Goal: Information Seeking & Learning: Learn about a topic

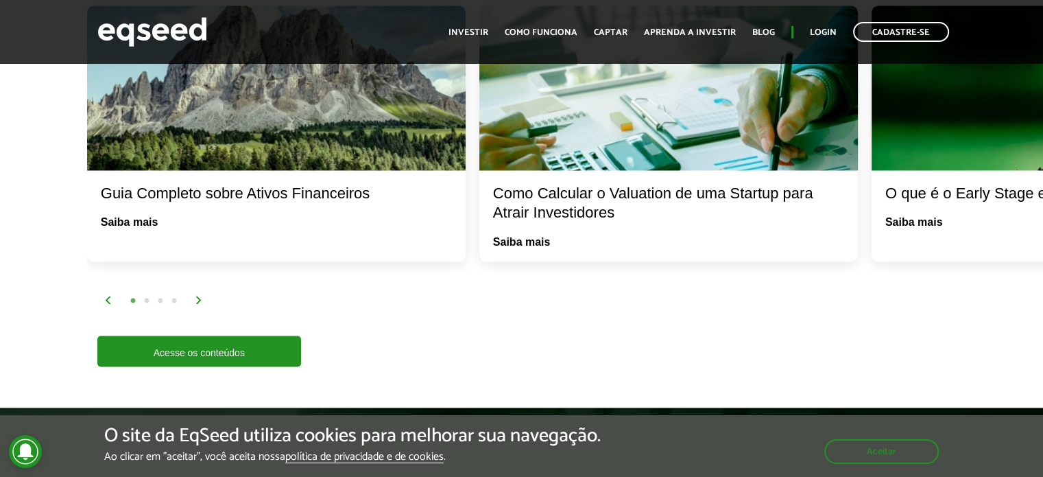
scroll to position [2332, 0]
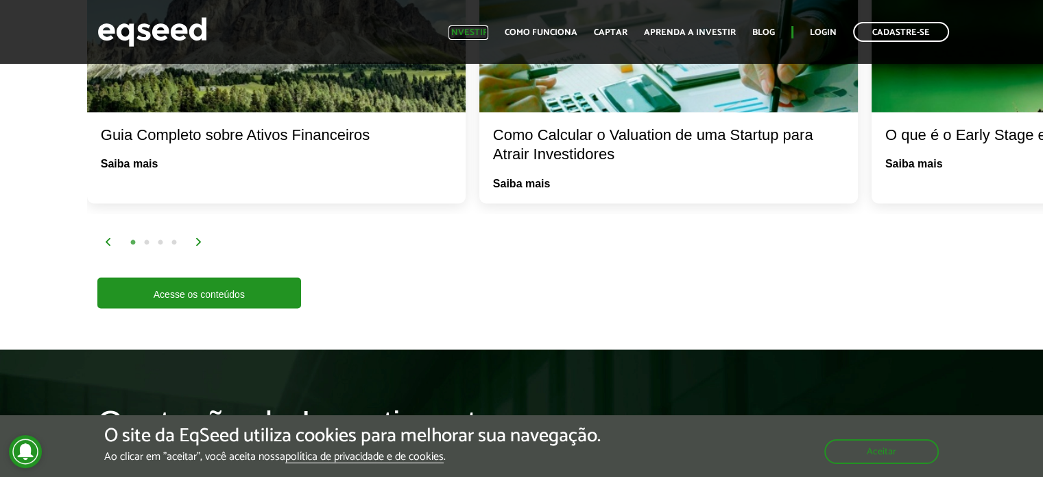
click at [472, 33] on link "Investir" at bounding box center [468, 32] width 40 height 9
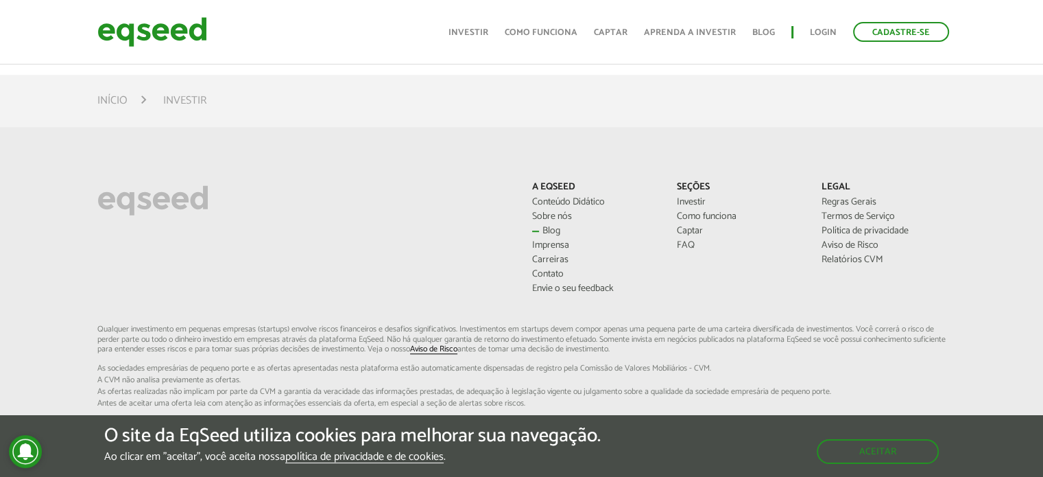
scroll to position [549, 0]
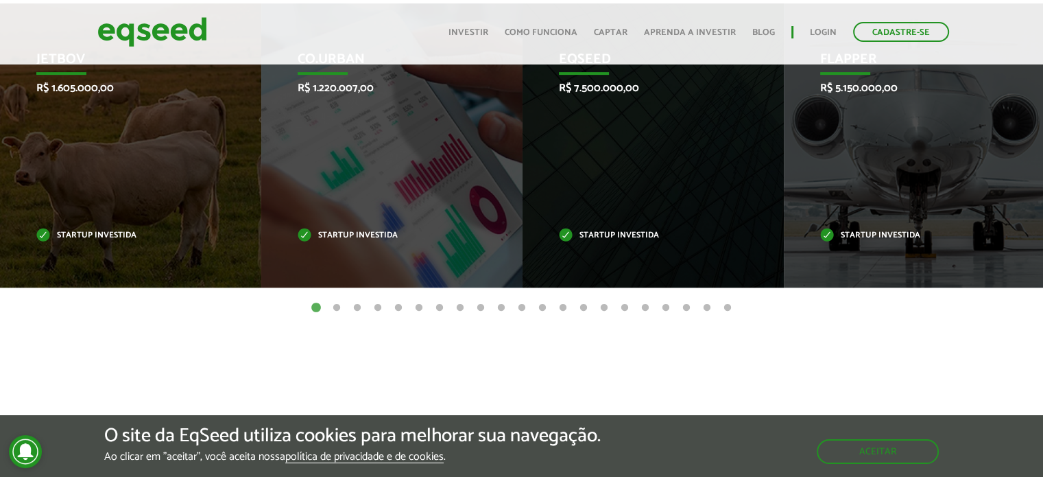
click at [332, 307] on button "2" at bounding box center [337, 308] width 14 height 14
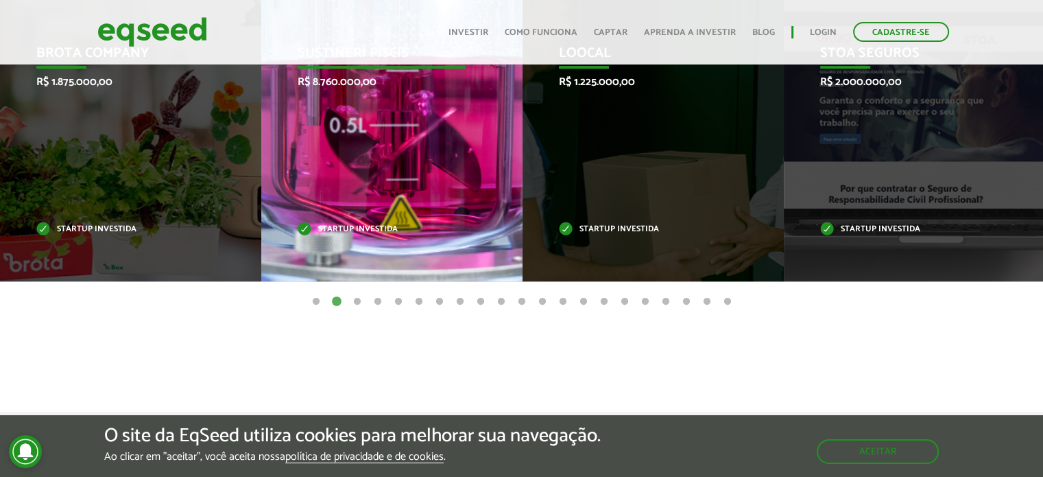
scroll to position [540, 0]
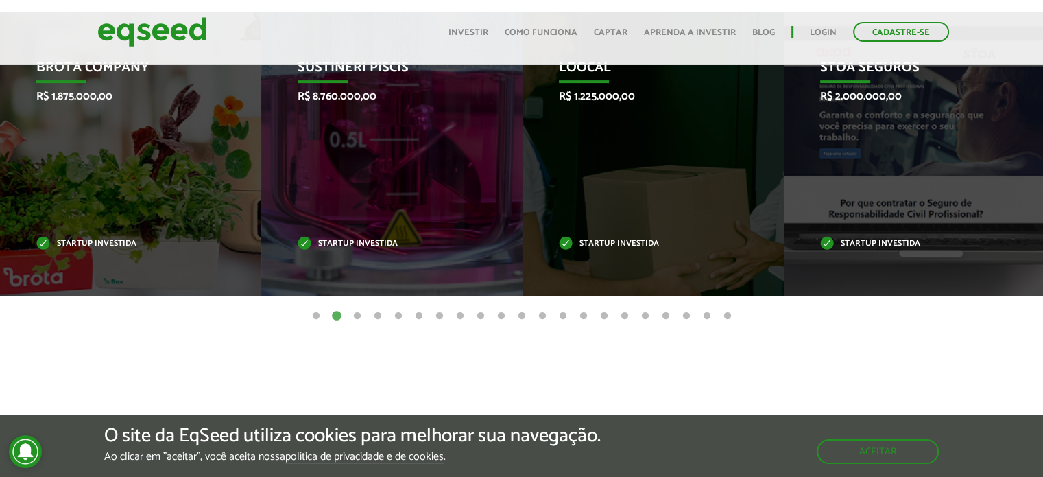
click at [356, 315] on button "3" at bounding box center [357, 316] width 14 height 14
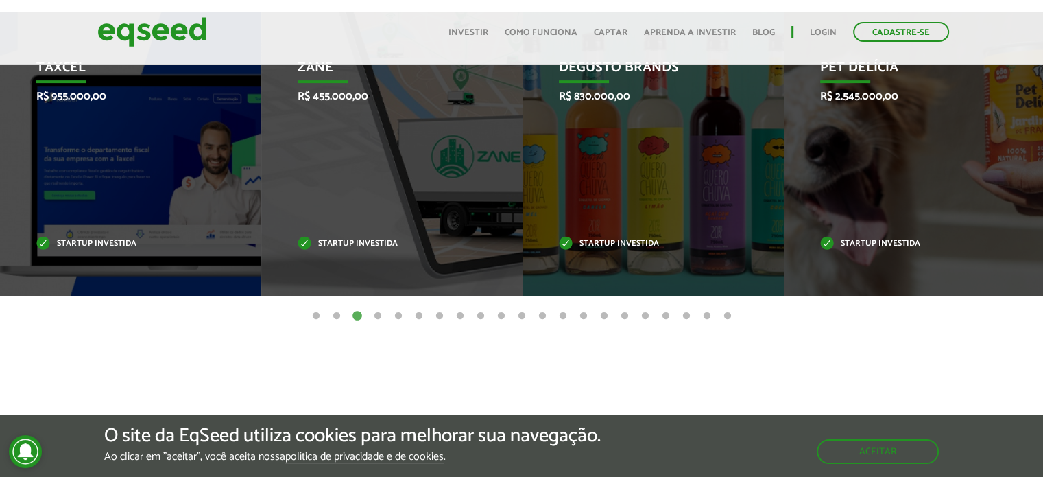
click at [366, 315] on ul "1 2 3 4 5 6 7 8 9 10 11 12 13 14 15 16 17 18 19 20 21" at bounding box center [521, 315] width 1043 height 15
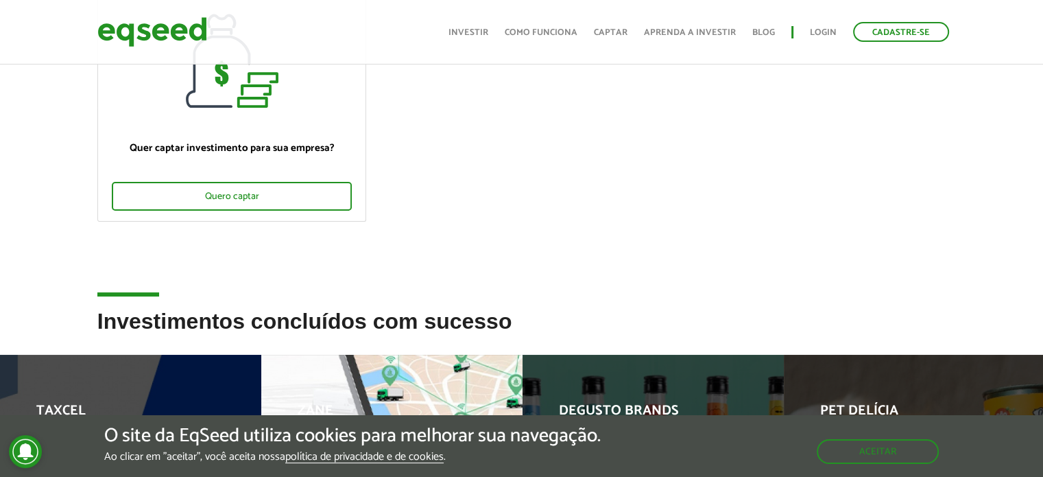
scroll to position [0, 0]
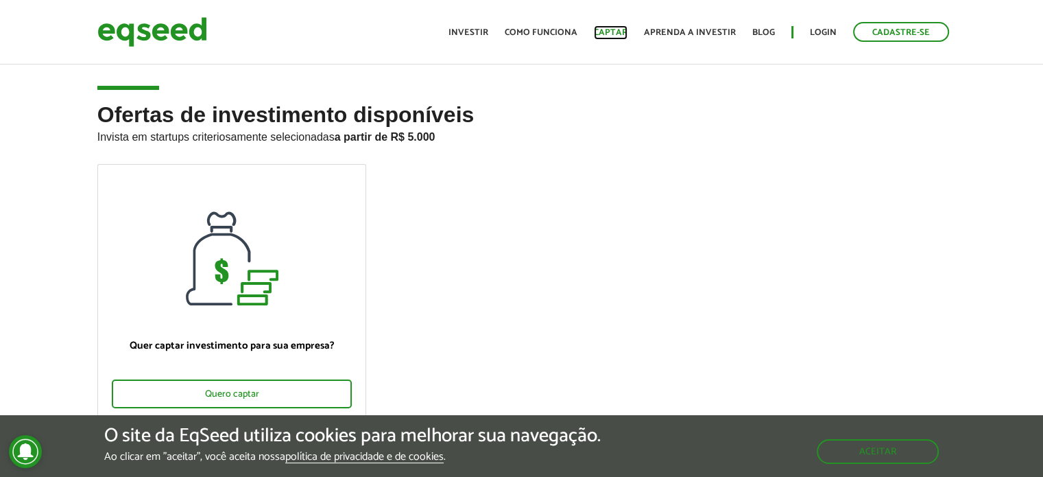
click at [608, 32] on link "Captar" at bounding box center [611, 32] width 34 height 9
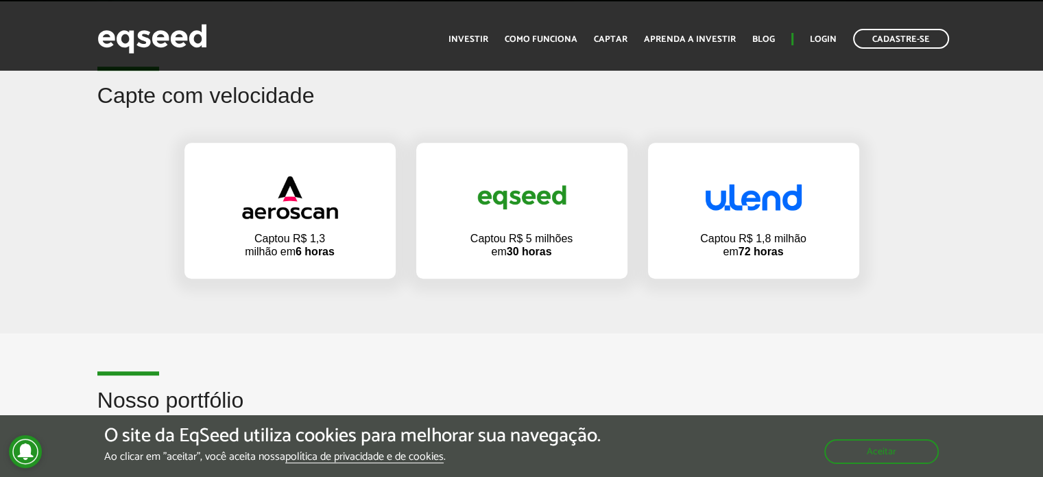
scroll to position [891, 0]
